Goal: Find specific page/section: Find specific page/section

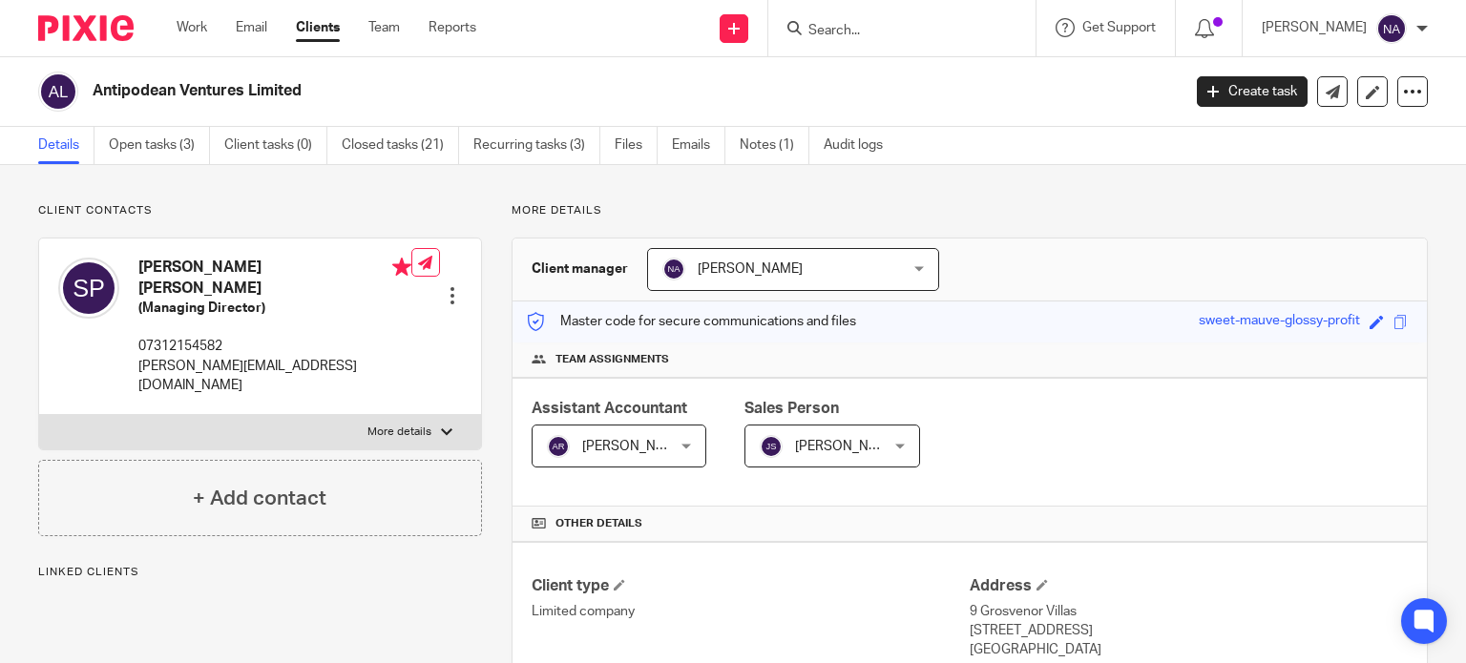
drag, startPoint x: 0, startPoint y: 0, endPoint x: 904, endPoint y: 33, distance: 904.2
click at [904, 33] on input "Search" at bounding box center [892, 31] width 172 height 17
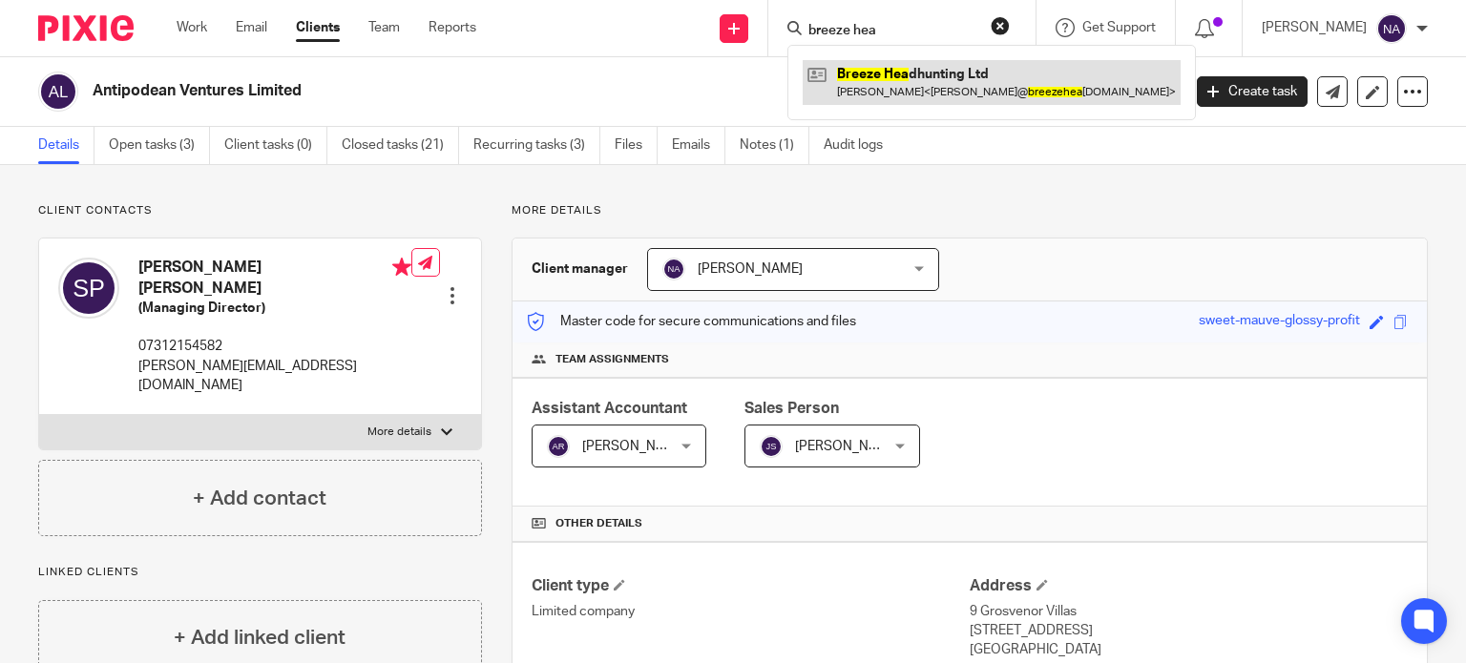
type input "breeze hea"
click at [992, 99] on link at bounding box center [991, 82] width 378 height 44
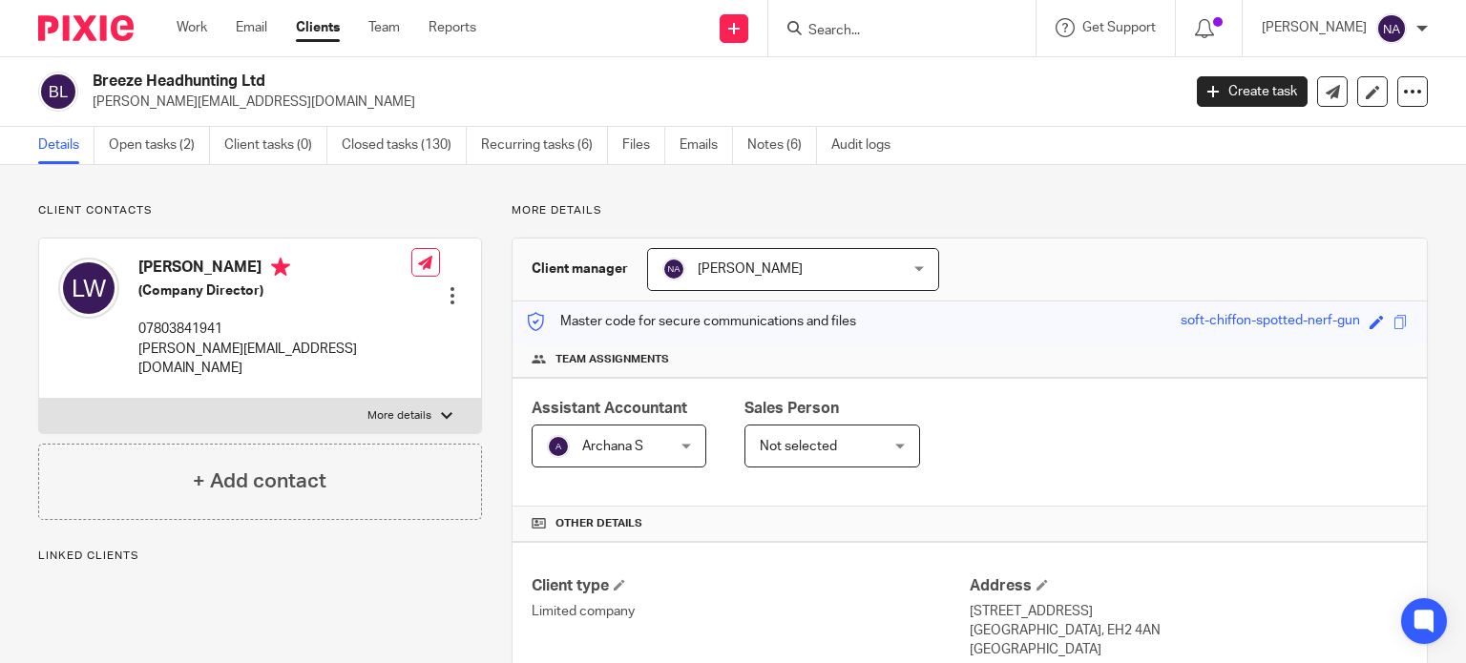
click at [904, 34] on input "Search" at bounding box center [892, 31] width 172 height 17
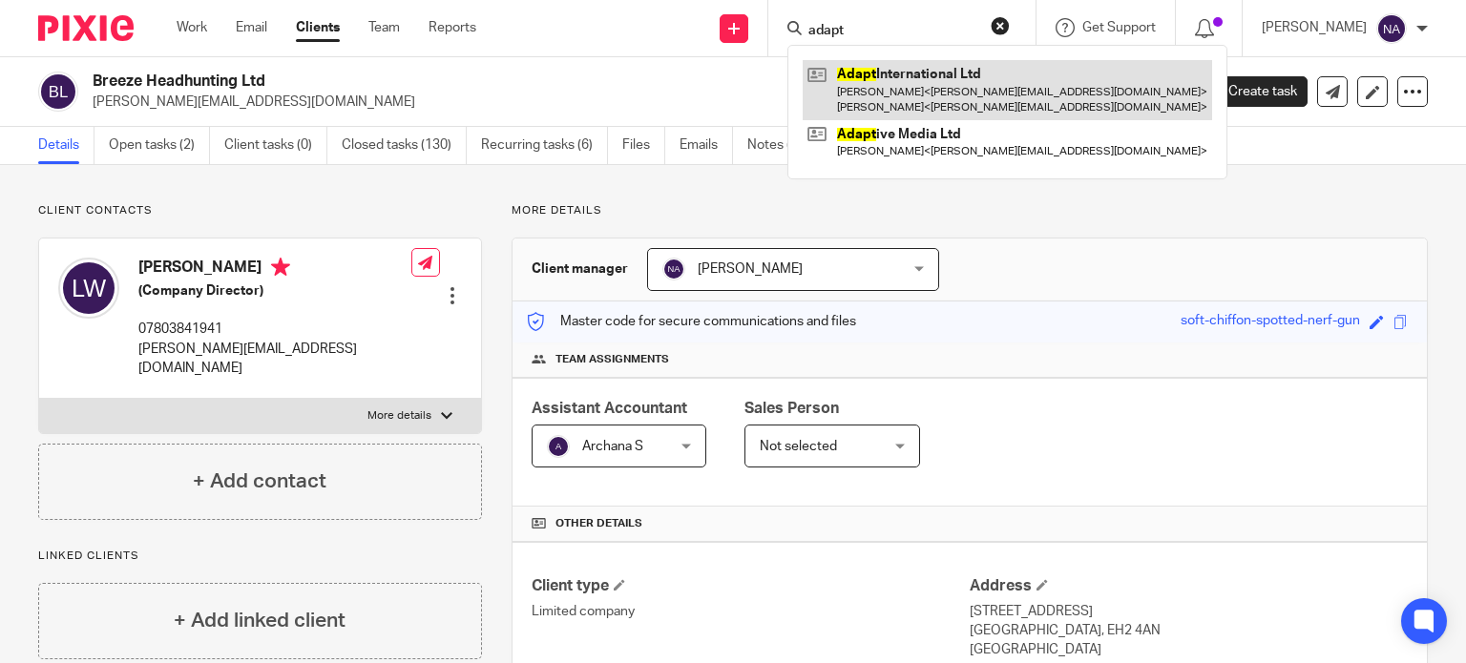
type input "adapt"
click at [956, 70] on link at bounding box center [1006, 89] width 409 height 59
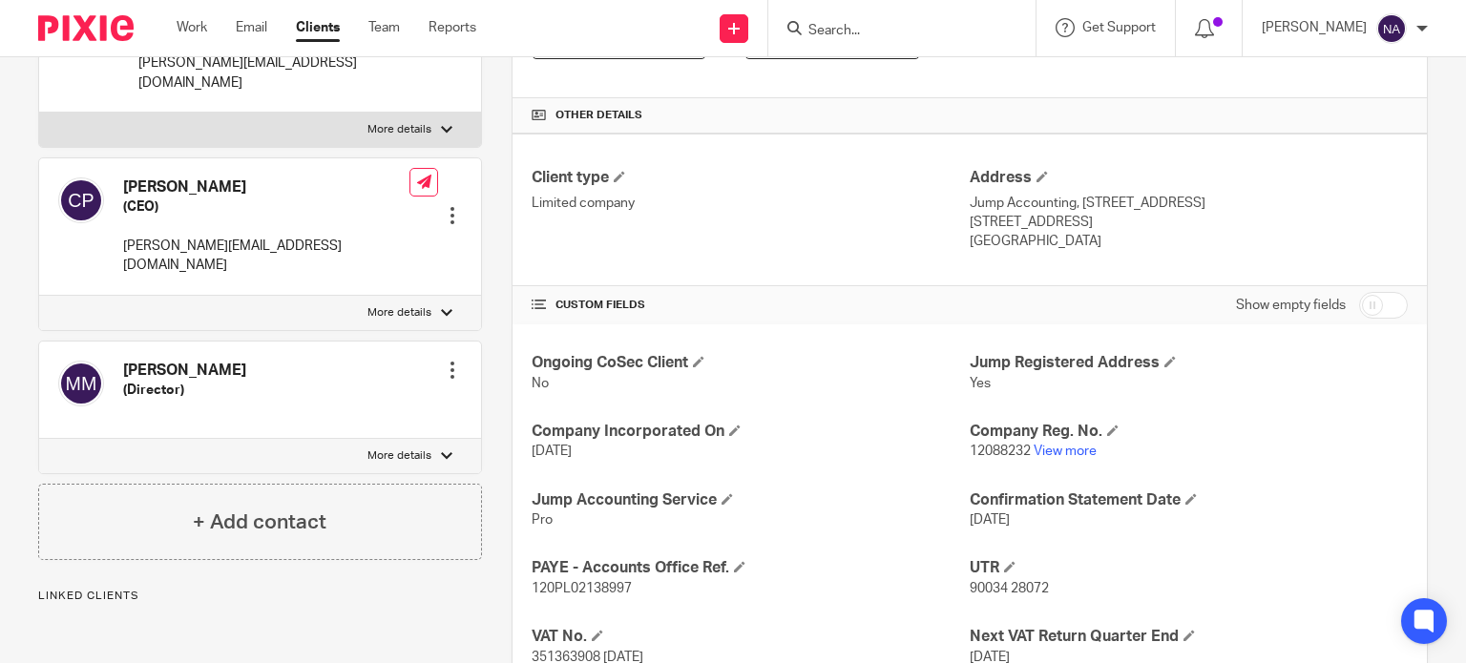
scroll to position [412, 0]
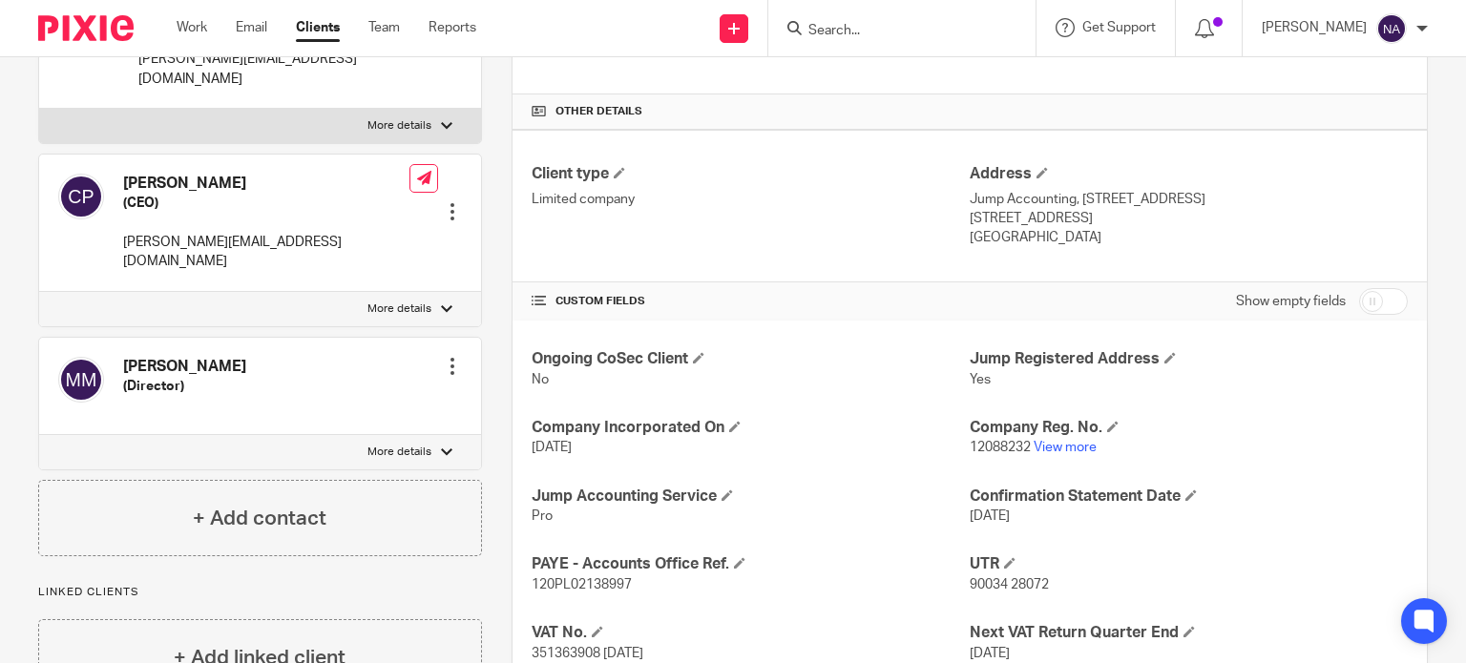
click at [890, 25] on input "Search" at bounding box center [892, 31] width 172 height 17
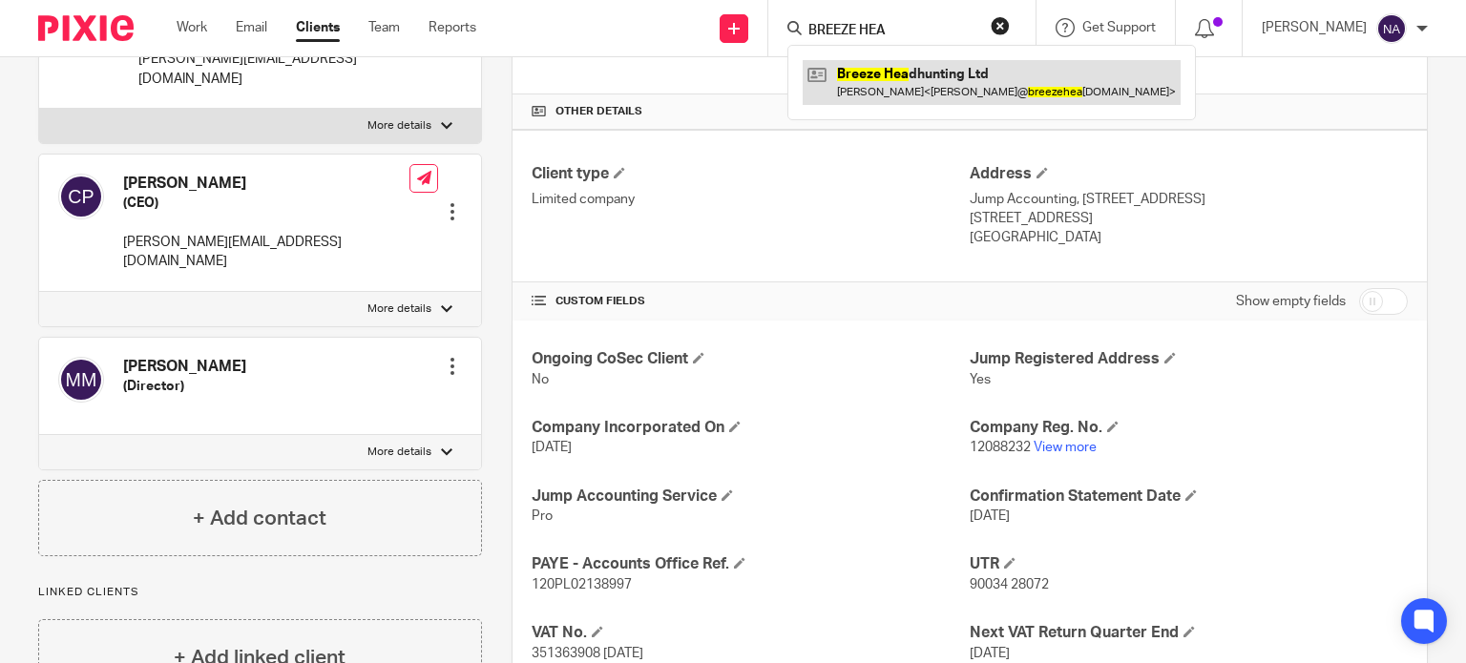
type input "BREEZE HEA"
click at [1000, 82] on link at bounding box center [991, 82] width 378 height 44
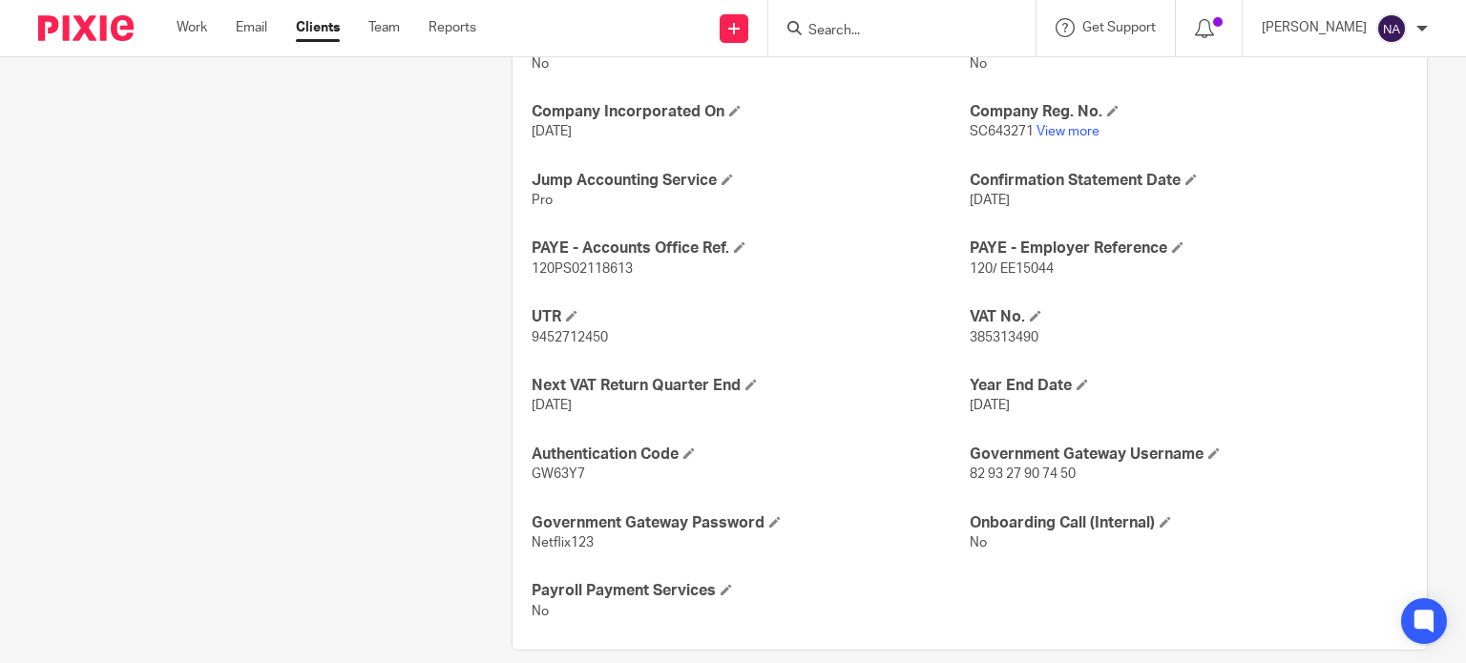
scroll to position [752, 0]
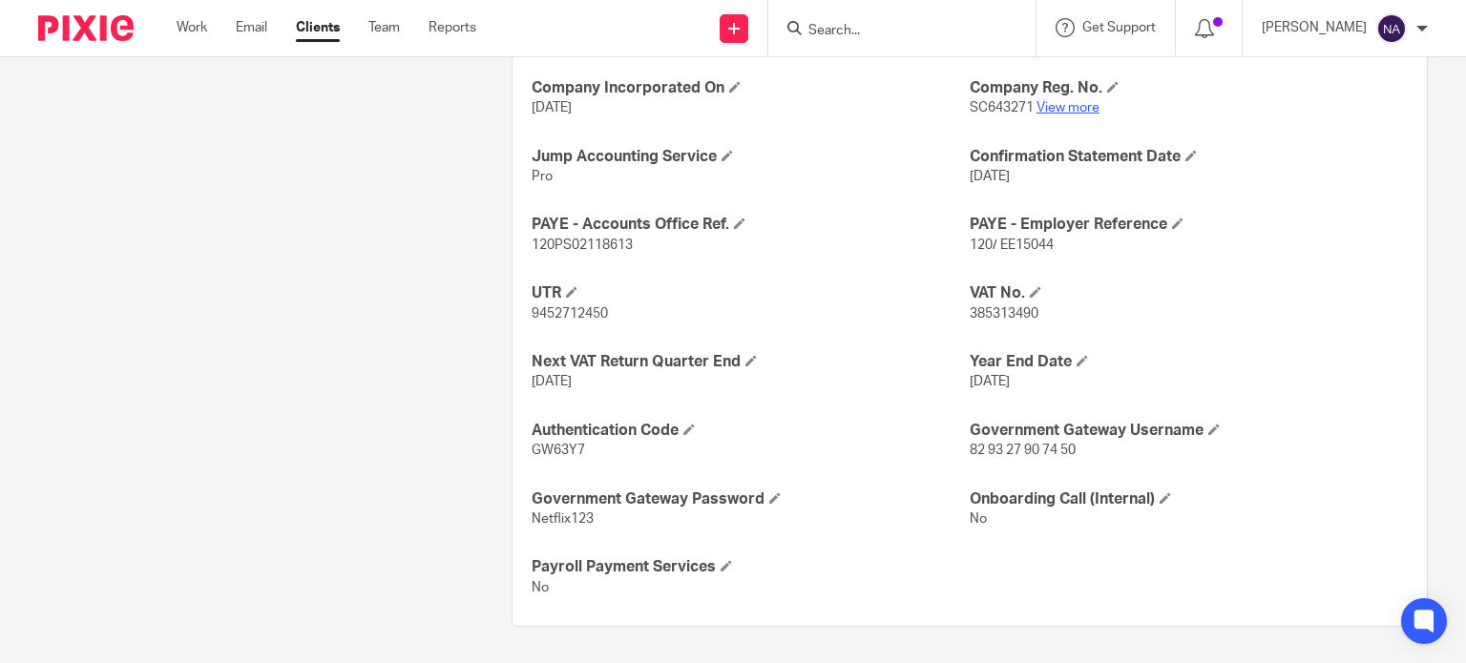
click at [1042, 111] on link "View more" at bounding box center [1067, 107] width 63 height 13
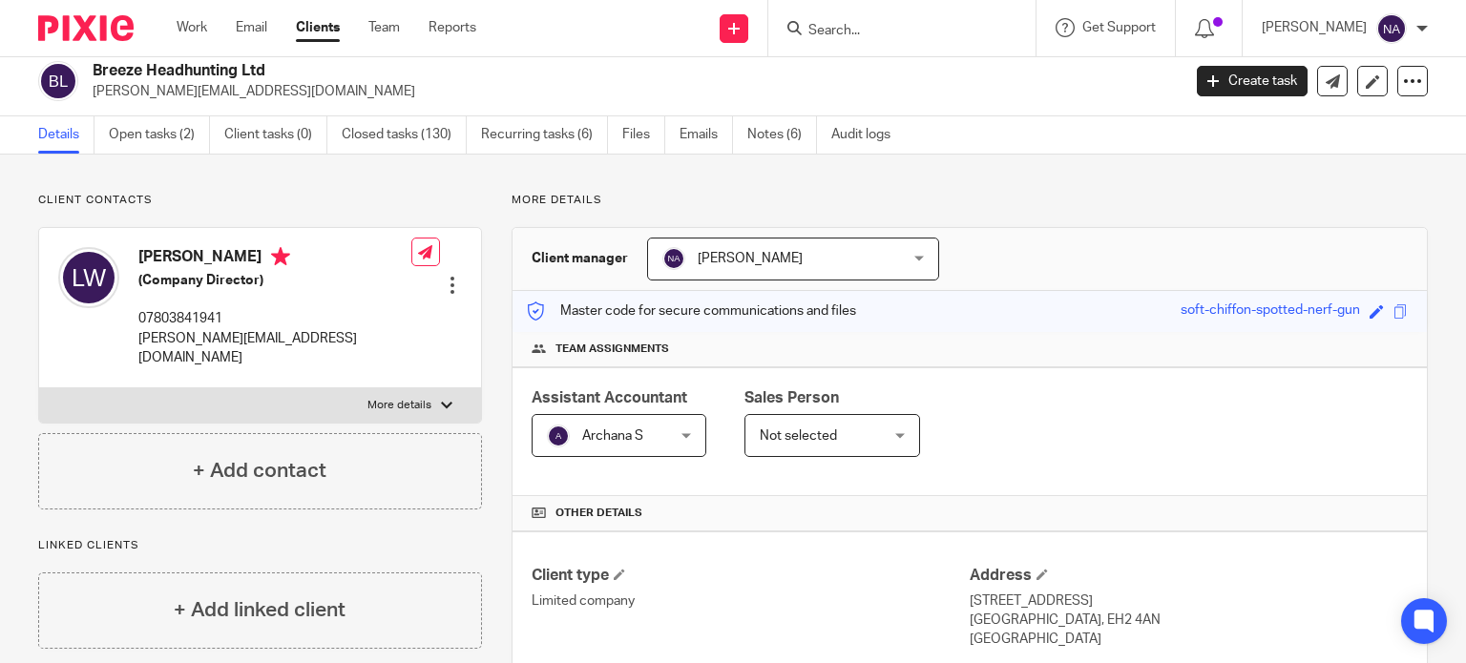
scroll to position [0, 0]
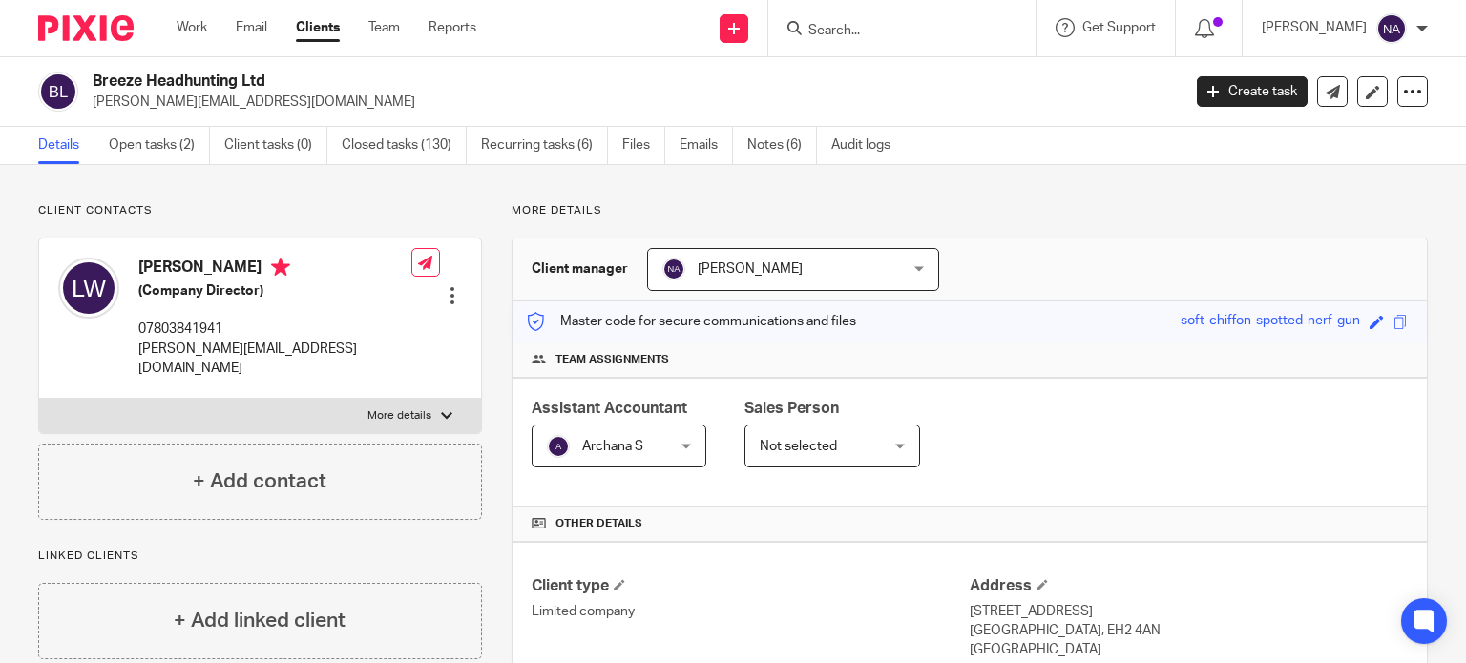
click at [854, 31] on input "Search" at bounding box center [892, 31] width 172 height 17
type input "a"
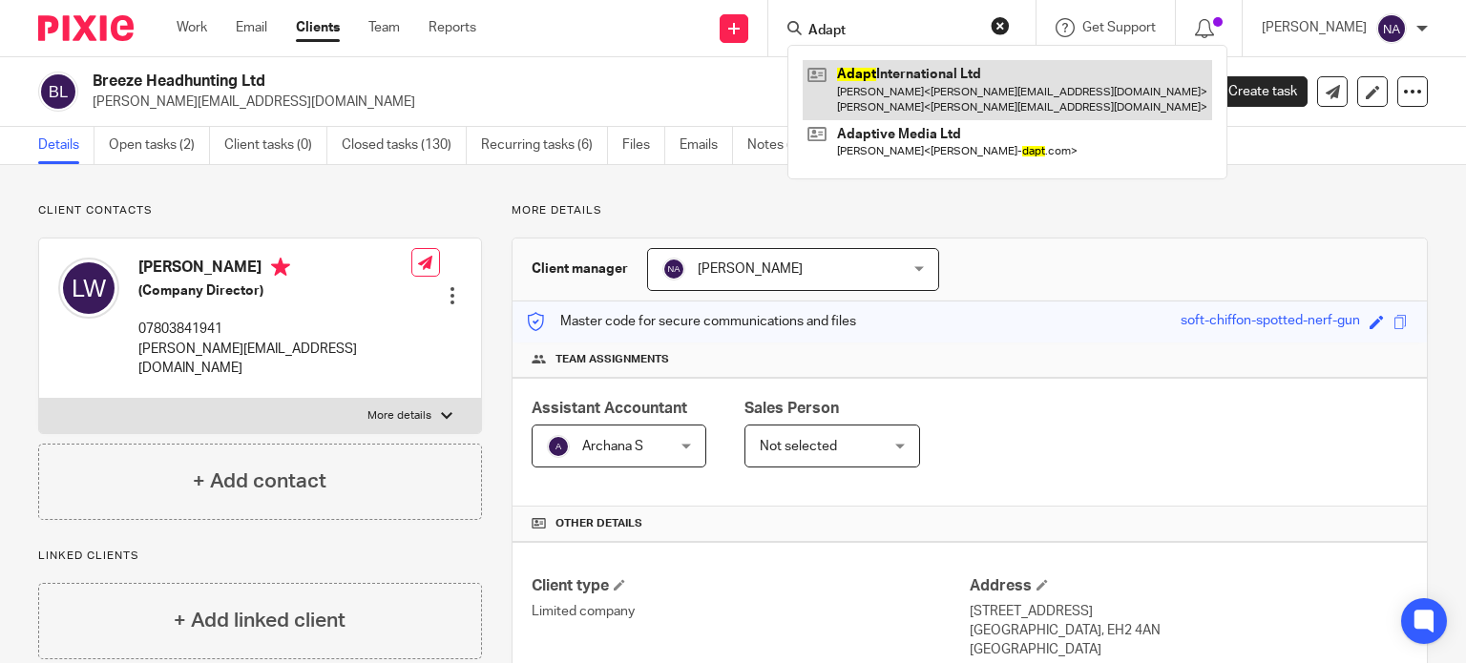
type input "Adapt"
click at [975, 88] on link at bounding box center [1006, 89] width 409 height 59
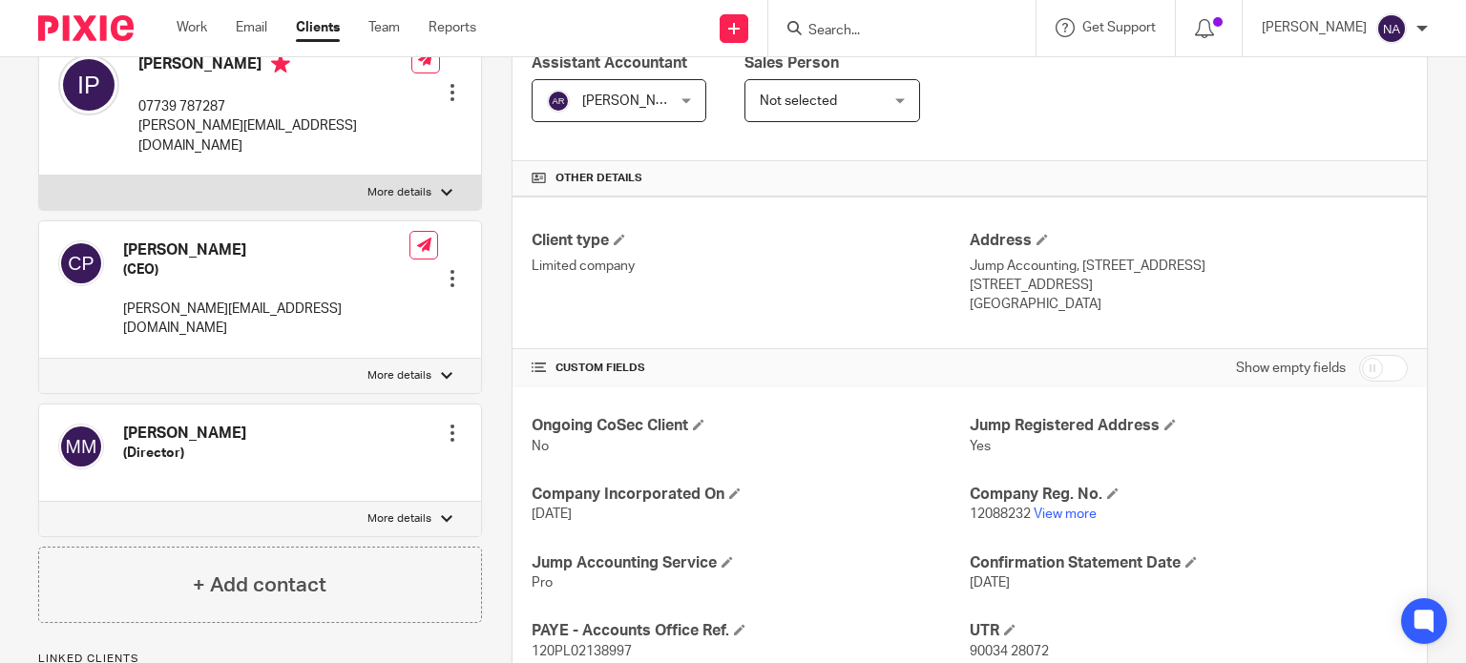
scroll to position [340, 0]
